Goal: Task Accomplishment & Management: Use online tool/utility

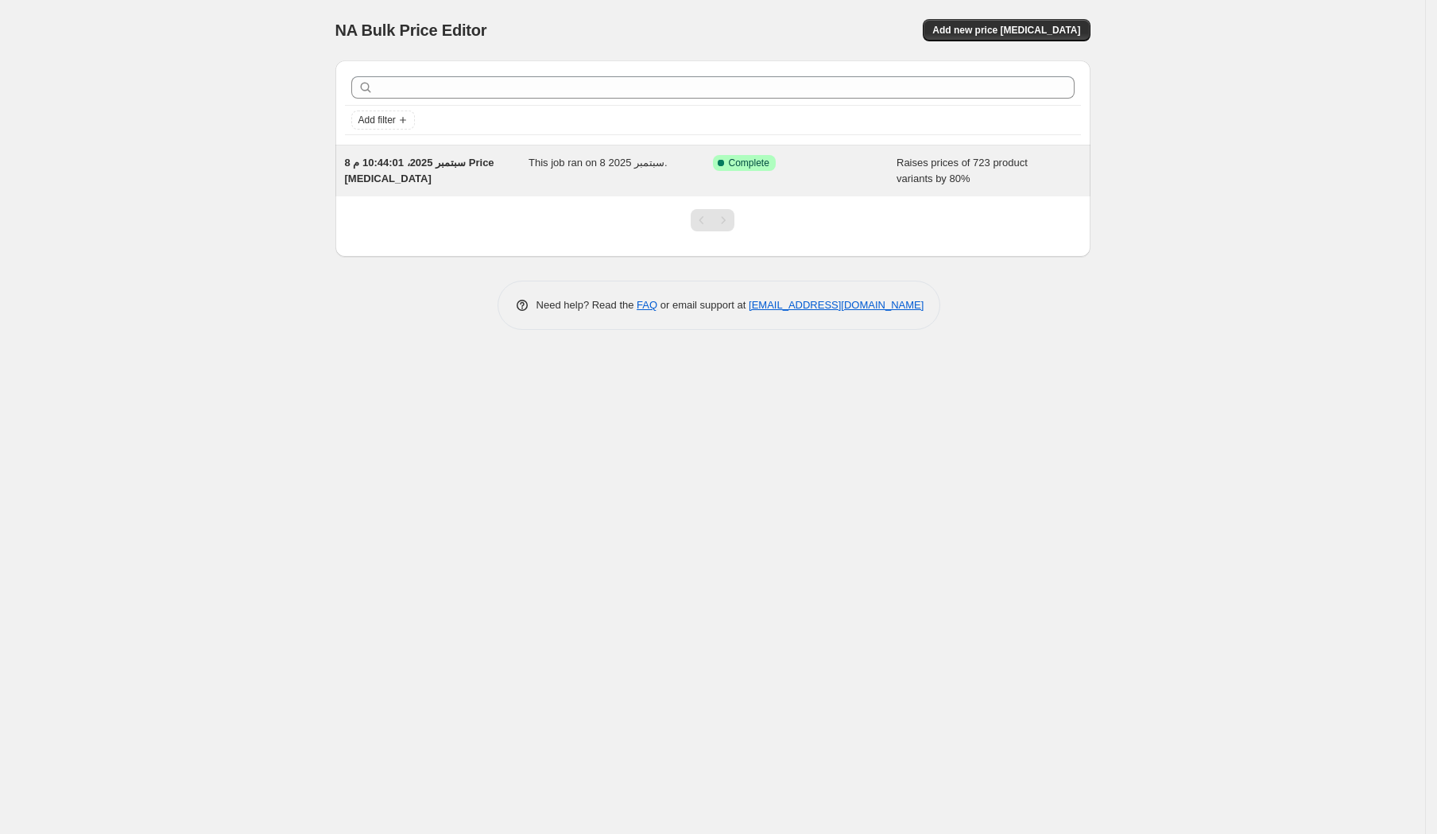
click at [510, 176] on div "8 سبتمبر 2025، 10:44:01 م Price [MEDICAL_DATA]" at bounding box center [437, 171] width 184 height 32
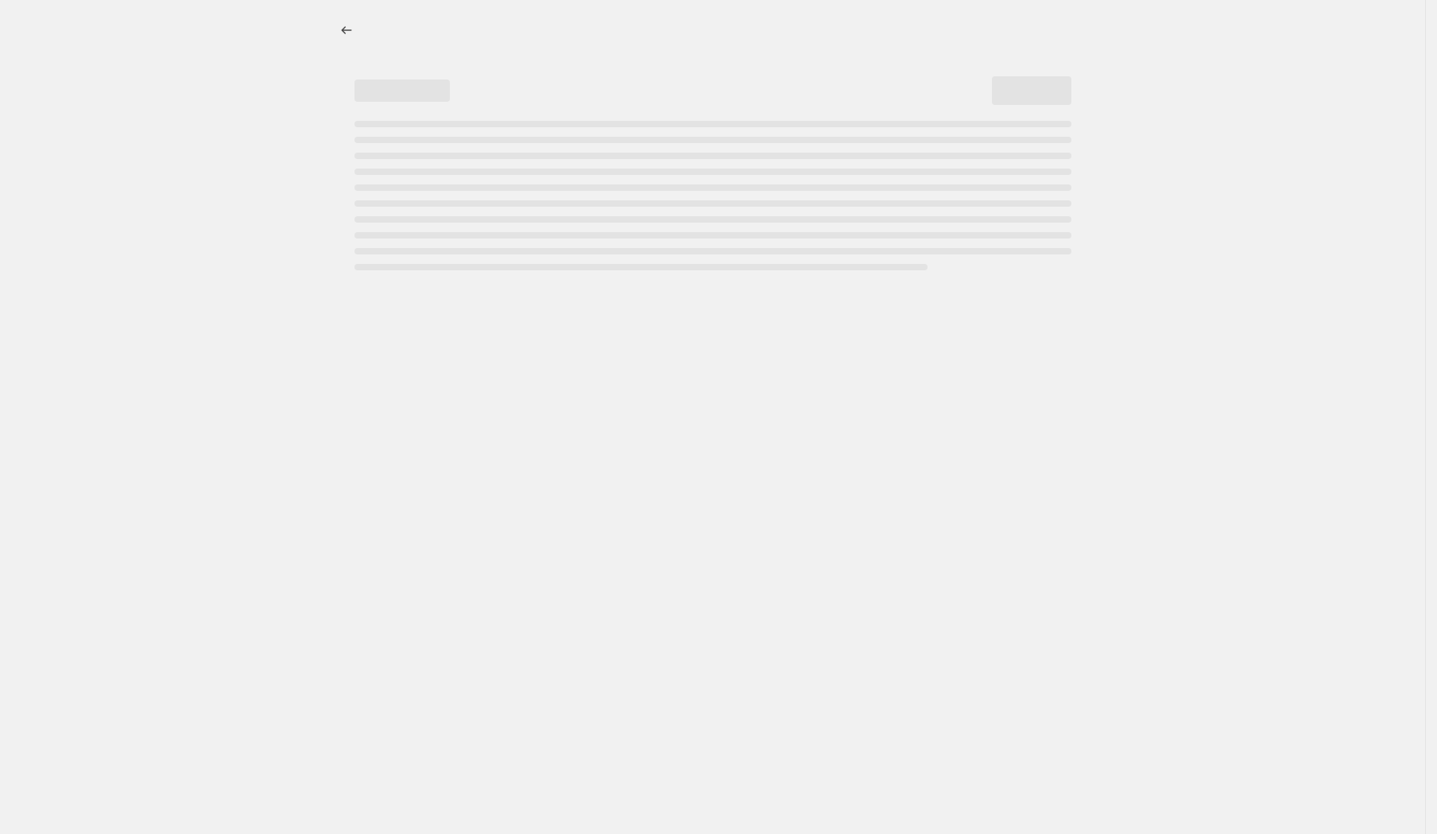
select select "percentage"
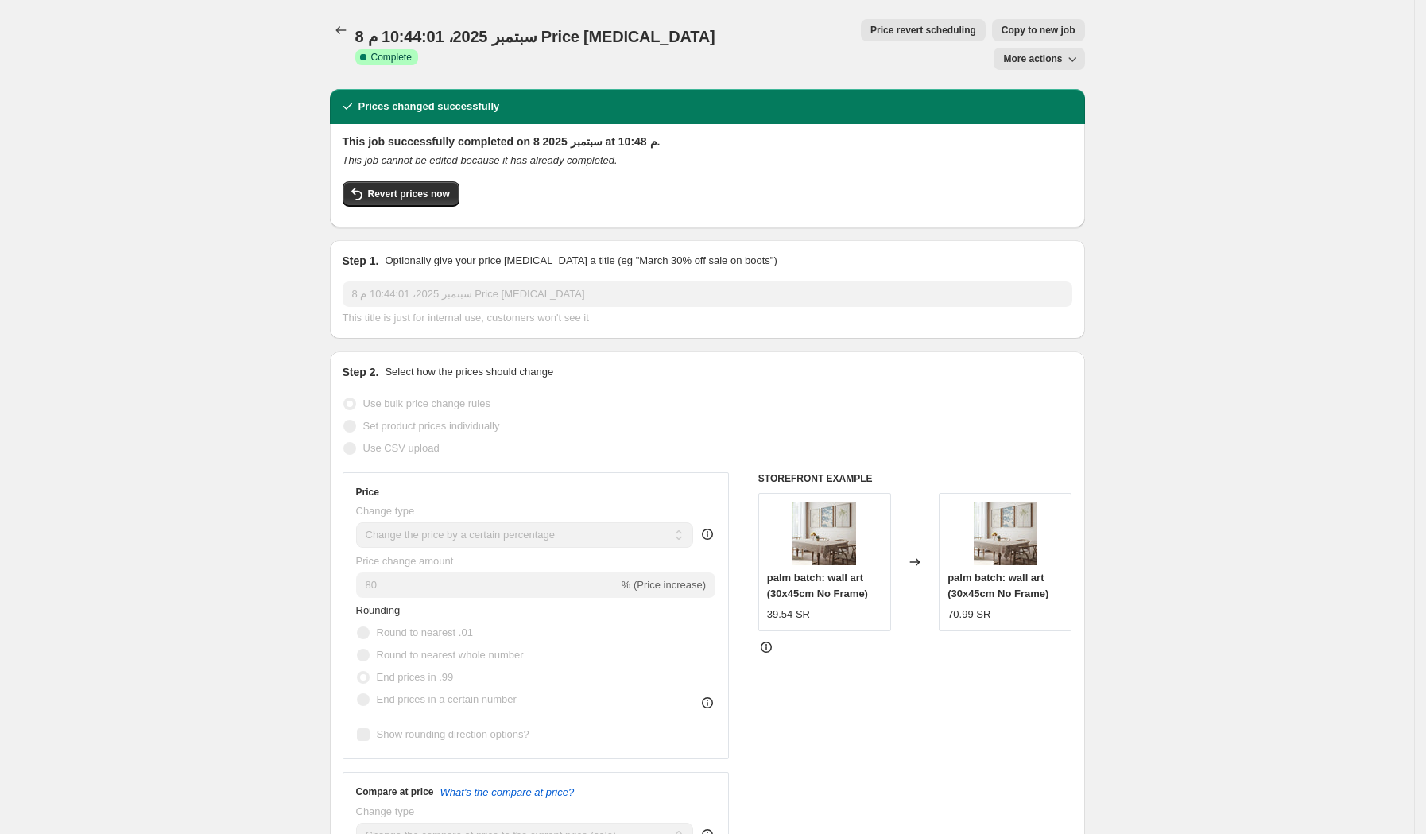
click at [1068, 48] on button "More actions" at bounding box center [1039, 59] width 91 height 22
